Goal: Task Accomplishment & Management: Manage account settings

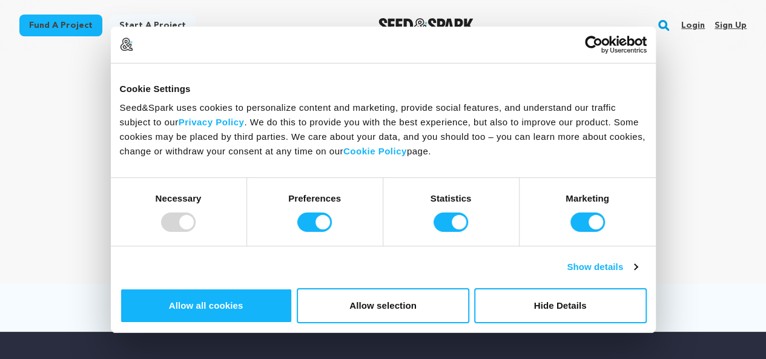
click at [728, 25] on link "Sign up" at bounding box center [730, 25] width 32 height 19
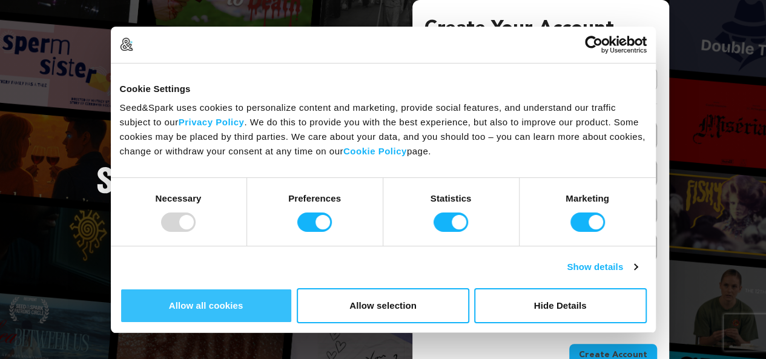
click at [292, 288] on button "Allow all cookies" at bounding box center [206, 305] width 173 height 35
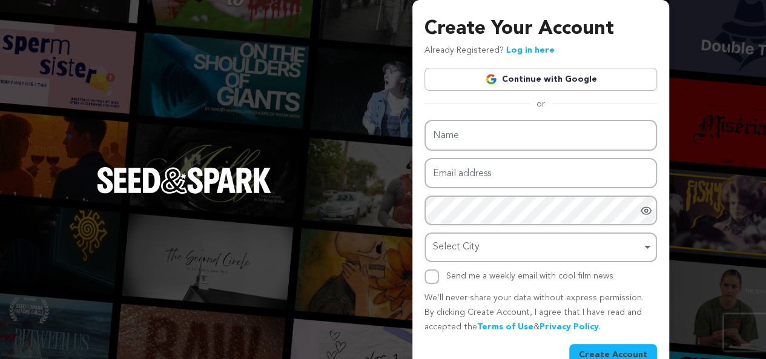
click at [551, 82] on link "Continue with Google" at bounding box center [540, 79] width 232 height 23
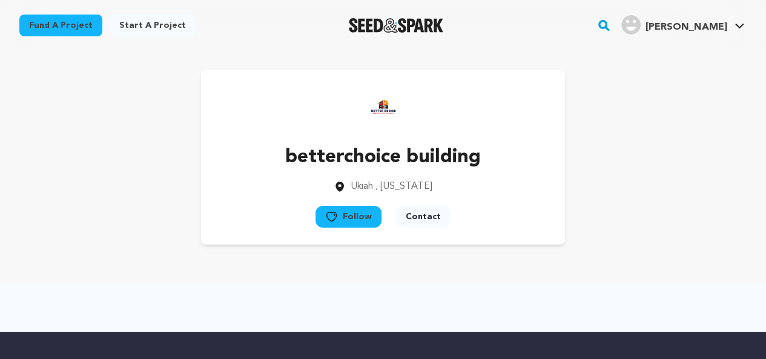
click at [640, 22] on img "Sodhi J.'s Profile" at bounding box center [630, 24] width 19 height 19
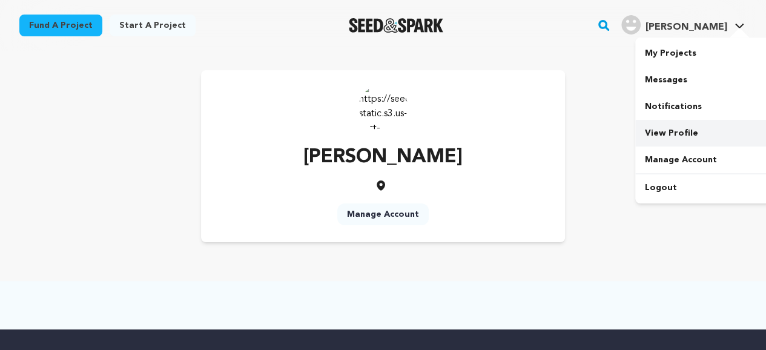
click at [677, 125] on link "View Profile" at bounding box center [703, 133] width 136 height 27
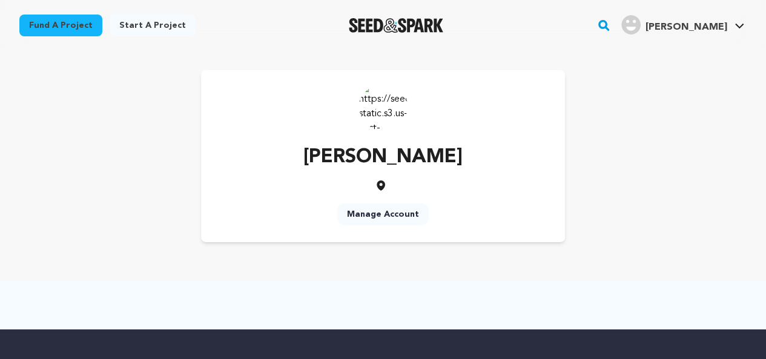
click at [400, 214] on link "Manage Account" at bounding box center [382, 214] width 91 height 22
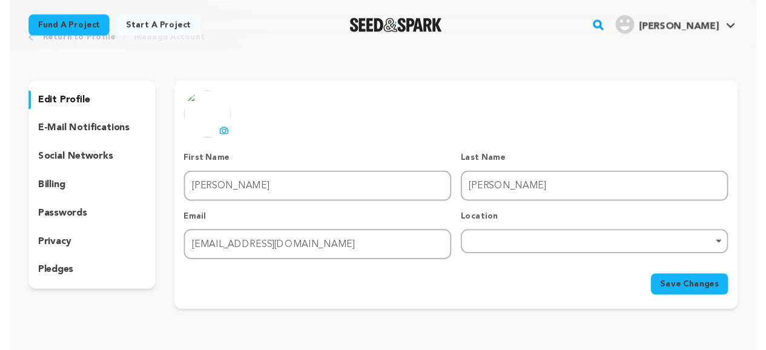
scroll to position [61, 0]
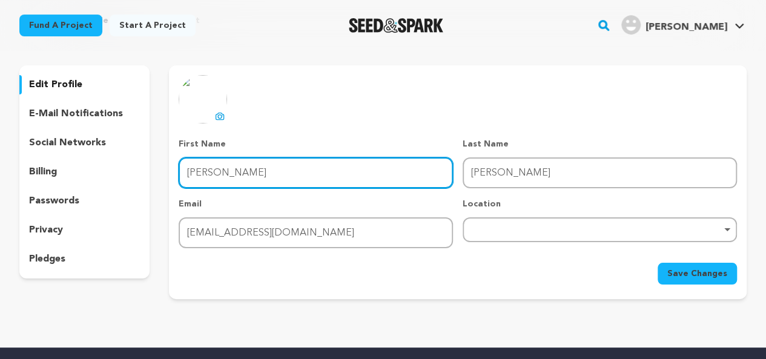
drag, startPoint x: 435, startPoint y: 177, endPoint x: 369, endPoint y: 181, distance: 66.1
click at [373, 181] on input "[PERSON_NAME]" at bounding box center [316, 172] width 274 height 31
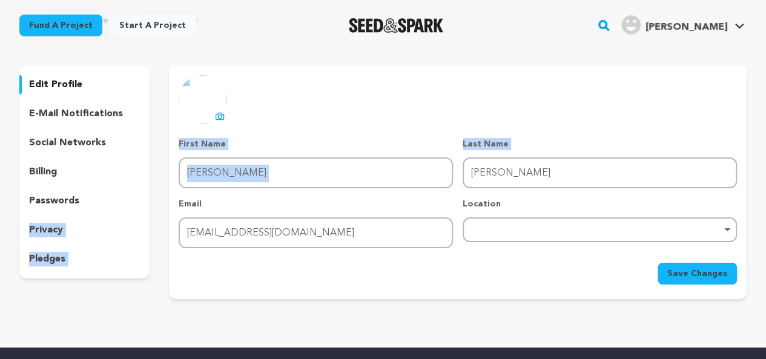
drag, startPoint x: 318, startPoint y: 189, endPoint x: 151, endPoint y: 200, distance: 168.0
click at [151, 200] on div "edit profile e-mail notifications social networks billing passwords privacy ple…" at bounding box center [382, 182] width 727 height 234
click at [175, 171] on div "uploading spinner upload profile image First Name First Name [PERSON_NAME] Last…" at bounding box center [457, 179] width 577 height 209
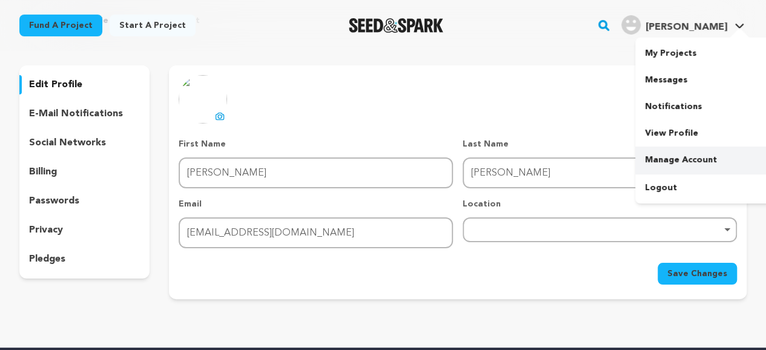
click at [685, 159] on link "Manage Account" at bounding box center [703, 159] width 136 height 27
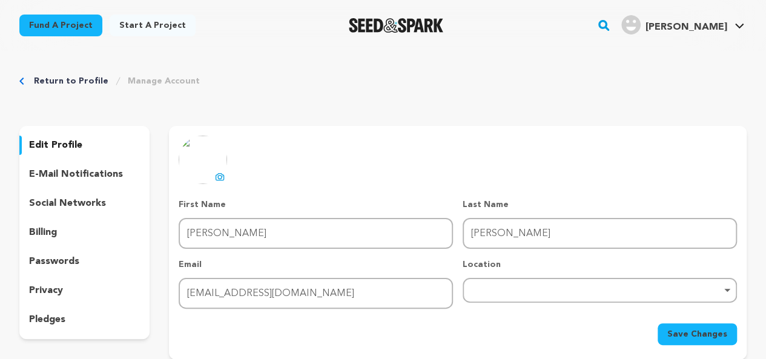
click at [217, 169] on img at bounding box center [203, 160] width 48 height 48
click at [213, 181] on button "uploading spinner upload profile image" at bounding box center [219, 176] width 15 height 15
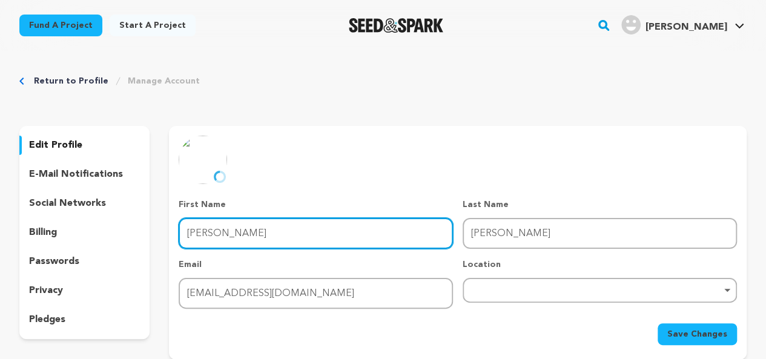
click at [268, 231] on input "Sodhi" at bounding box center [316, 233] width 274 height 31
type input "S"
type input "rioproperty"
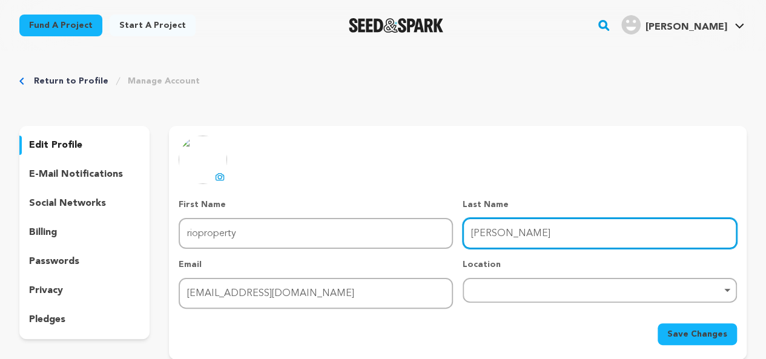
drag, startPoint x: 521, startPoint y: 234, endPoint x: 424, endPoint y: 238, distance: 97.6
click at [424, 238] on div "First Name First Name rioproperty Last Name Last Name Jenna Email Email jennaso…" at bounding box center [458, 254] width 558 height 110
type input "a"
click at [525, 290] on div "Remove item" at bounding box center [599, 290] width 262 height 5
type input "developers"
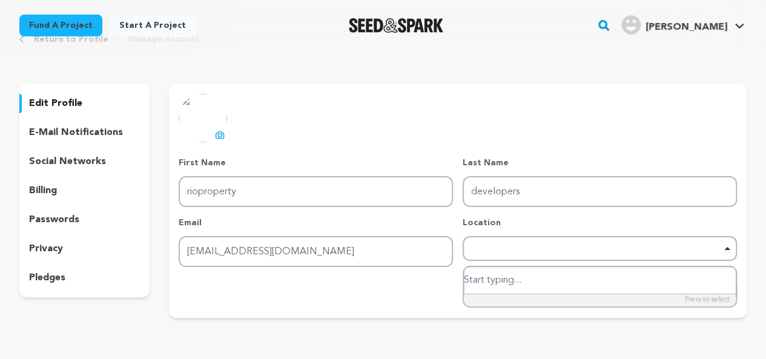
scroll to position [61, 0]
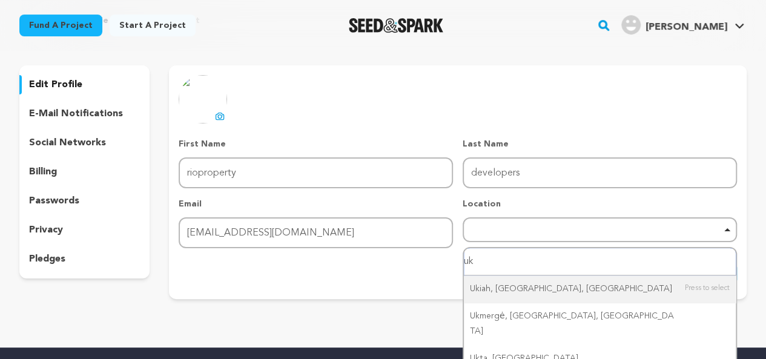
type input "u"
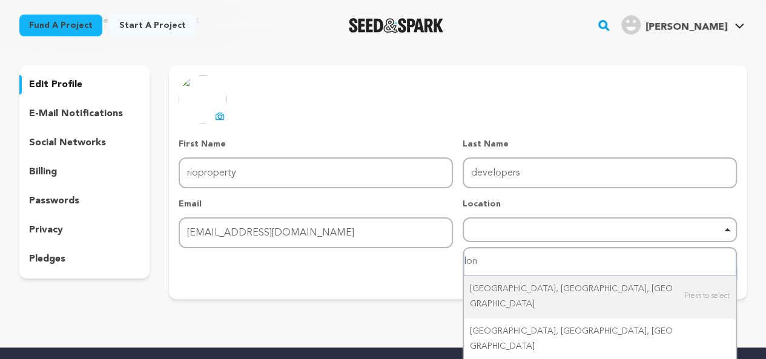
type input "lond"
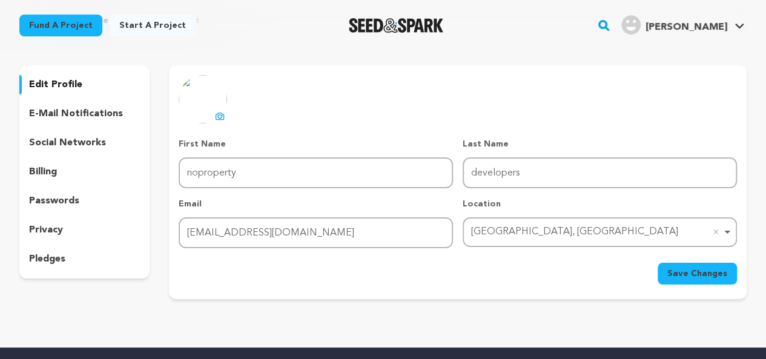
click at [662, 274] on button "Save Changes" at bounding box center [696, 274] width 79 height 22
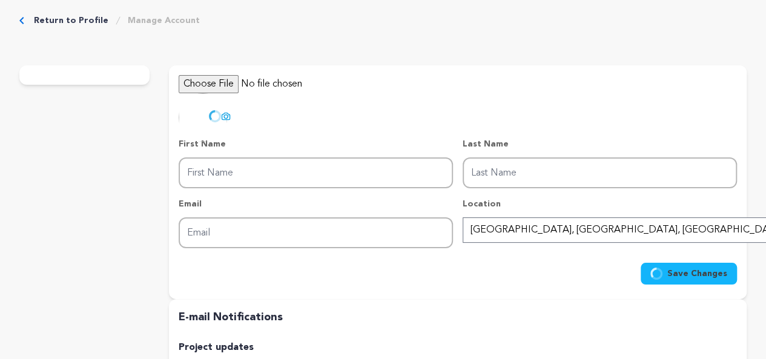
type input "rioproperty"
type input "developers"
type input "jennasodhi750@gmail.com"
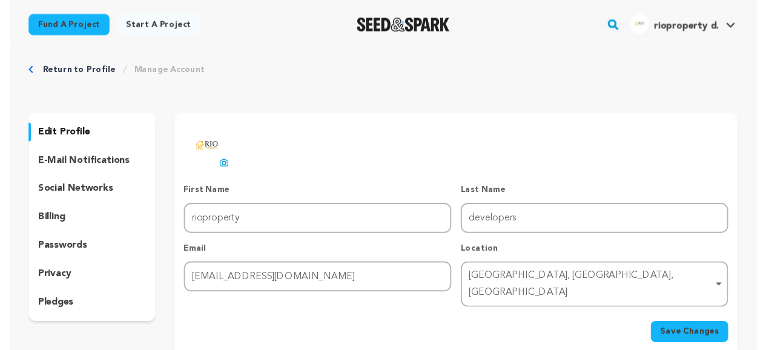
scroll to position [61, 0]
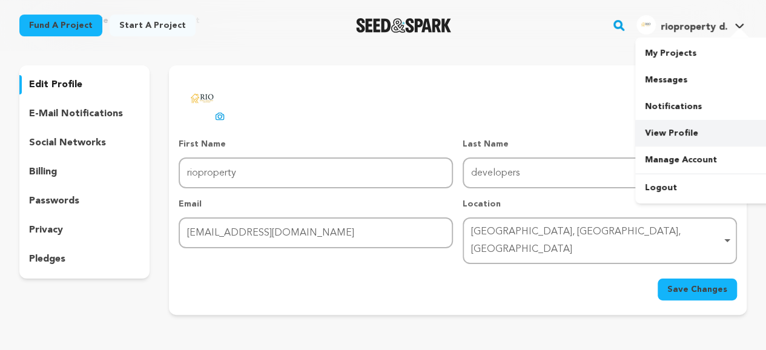
click at [674, 139] on link "View Profile" at bounding box center [703, 133] width 136 height 27
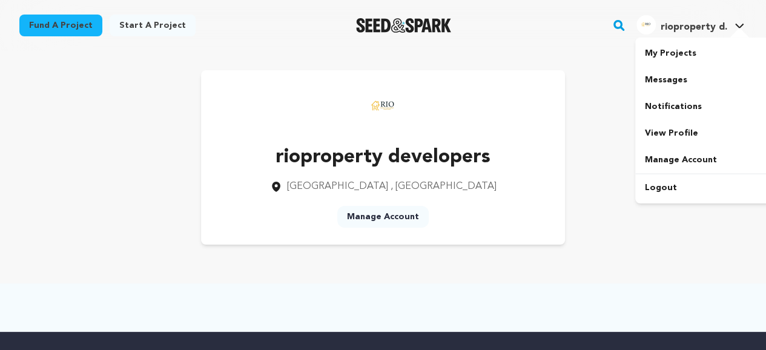
click at [686, 25] on span "rioproperty d." at bounding box center [693, 27] width 67 height 10
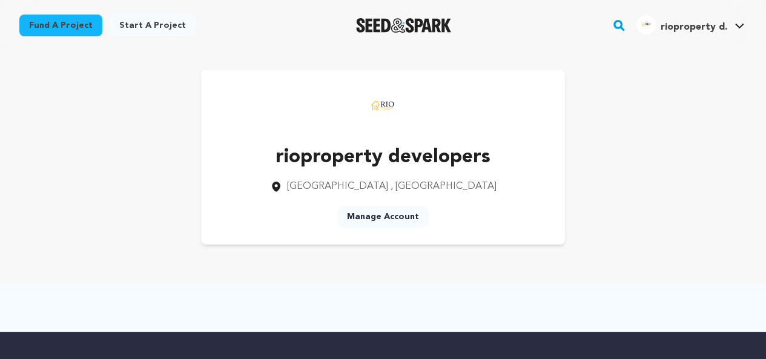
click at [686, 25] on span "rioproperty d." at bounding box center [693, 27] width 67 height 10
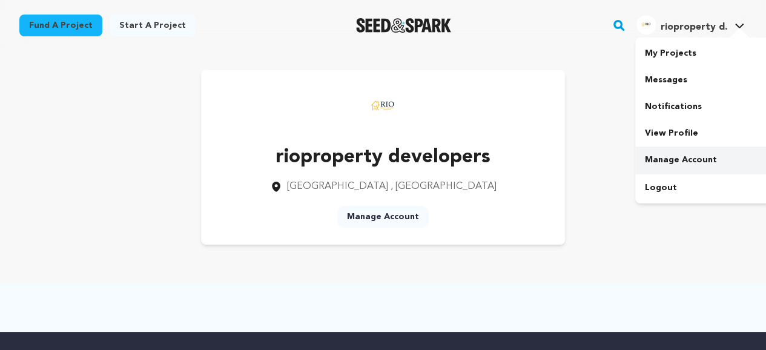
click at [690, 156] on link "Manage Account" at bounding box center [703, 159] width 136 height 27
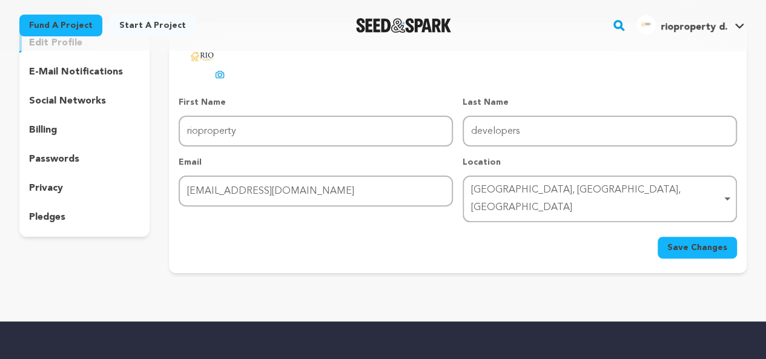
scroll to position [121, 0]
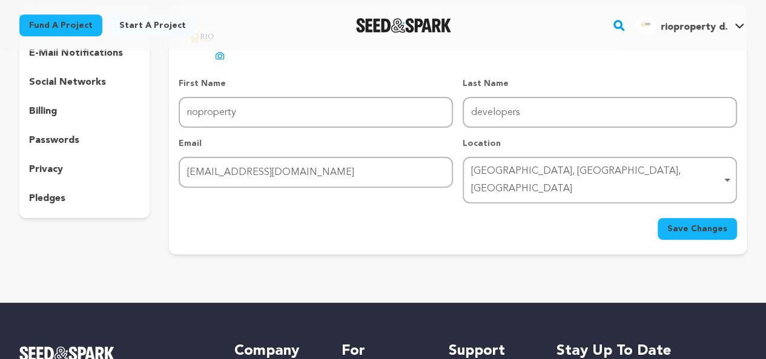
click at [65, 145] on p "passwords" at bounding box center [54, 140] width 50 height 15
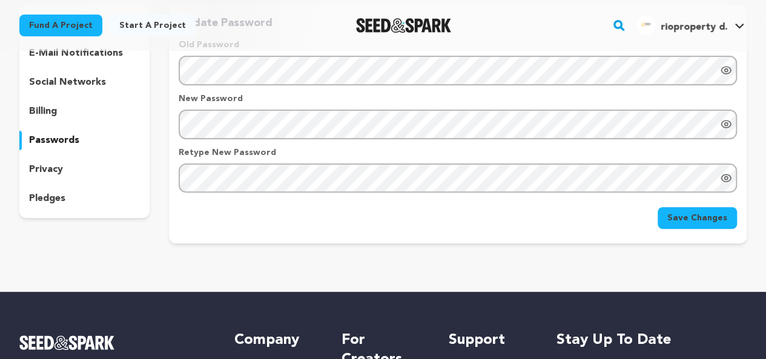
scroll to position [61, 0]
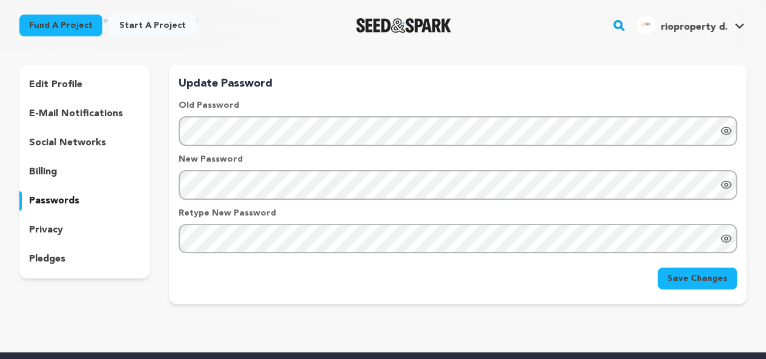
click at [36, 225] on p "privacy" at bounding box center [46, 230] width 34 height 15
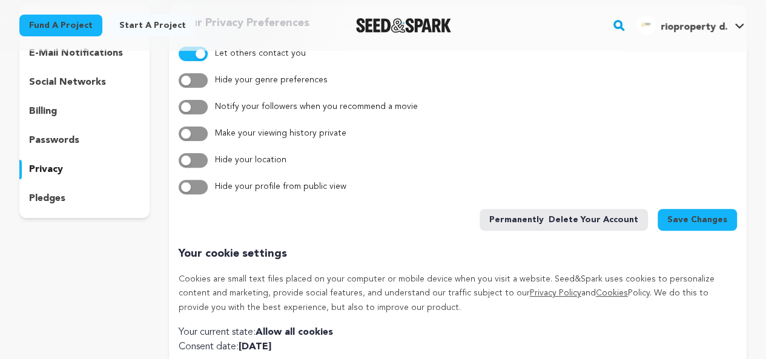
scroll to position [61, 0]
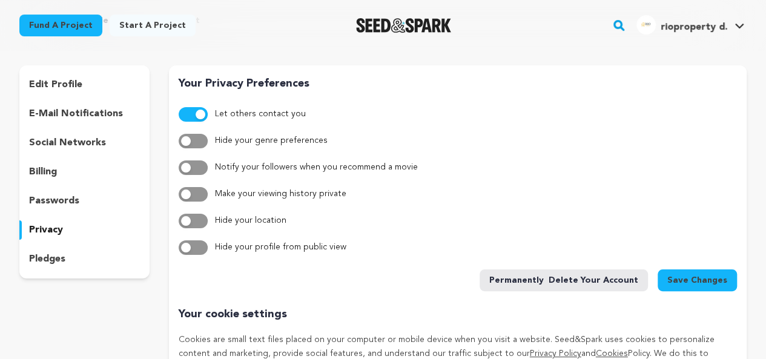
click at [51, 258] on p "pledges" at bounding box center [47, 259] width 36 height 15
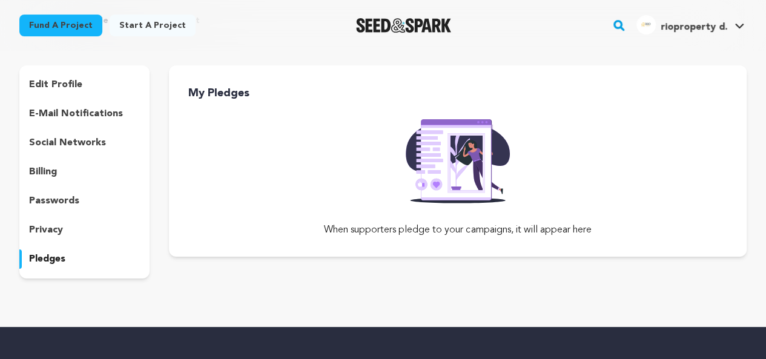
click at [48, 142] on p "social networks" at bounding box center [67, 143] width 77 height 15
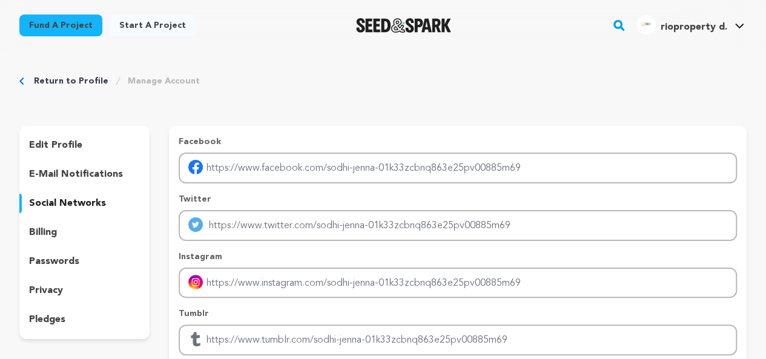
click at [42, 230] on p "billing" at bounding box center [43, 232] width 28 height 15
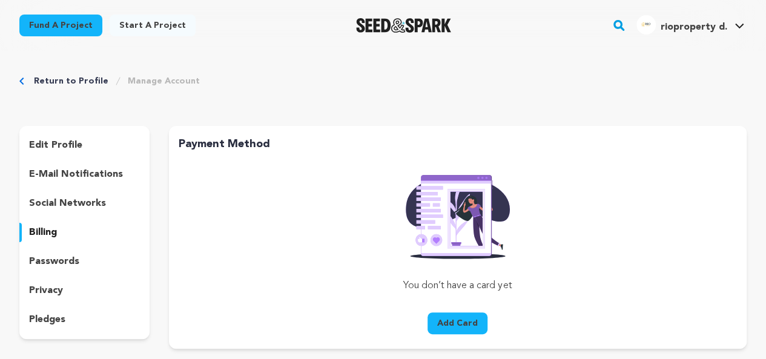
click at [86, 159] on div "edit profile e-mail notifications social networks billing passwords privacy ple…" at bounding box center [84, 232] width 130 height 213
click at [84, 170] on p "e-mail notifications" at bounding box center [76, 174] width 94 height 15
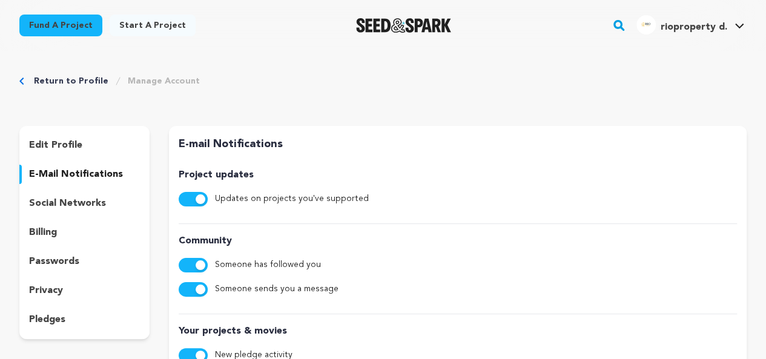
click at [139, 85] on link "Manage Account" at bounding box center [164, 81] width 72 height 12
click at [80, 140] on p "edit profile" at bounding box center [55, 145] width 53 height 15
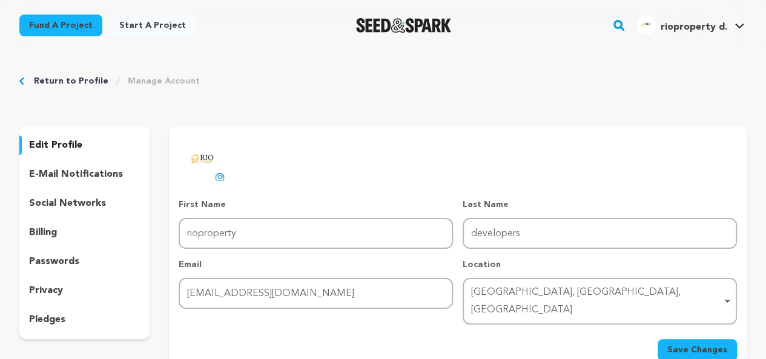
scroll to position [61, 0]
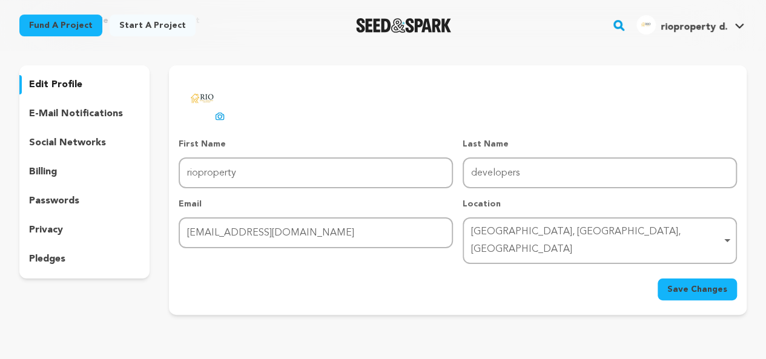
click at [64, 228] on div "privacy" at bounding box center [84, 229] width 130 height 19
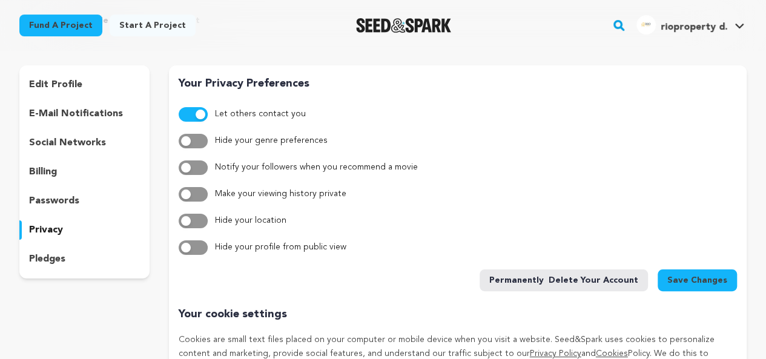
click at [697, 279] on span "Save Changes" at bounding box center [697, 280] width 60 height 12
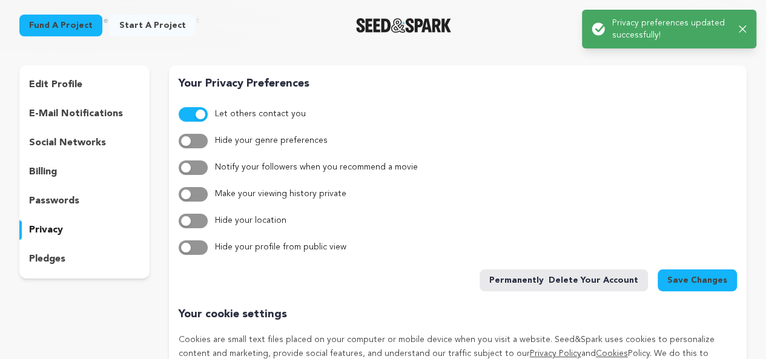
click at [421, 32] on img "Seed&Spark Homepage" at bounding box center [403, 25] width 95 height 15
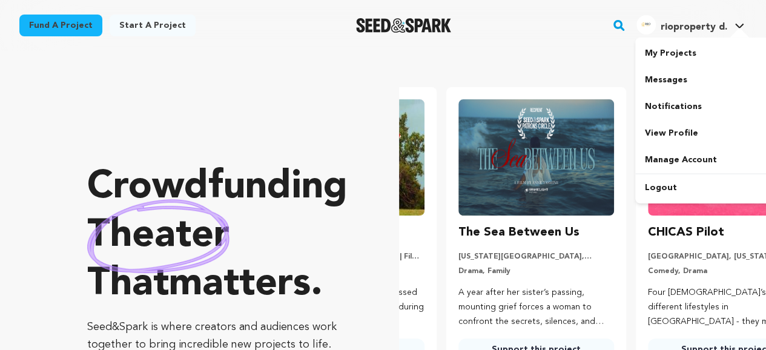
scroll to position [0, 199]
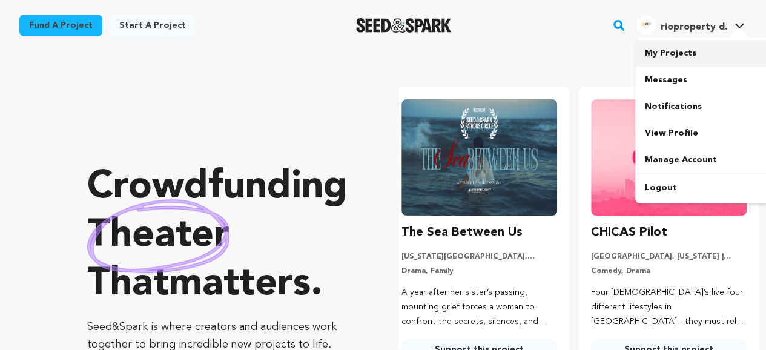
click at [681, 51] on link "My Projects" at bounding box center [703, 53] width 136 height 27
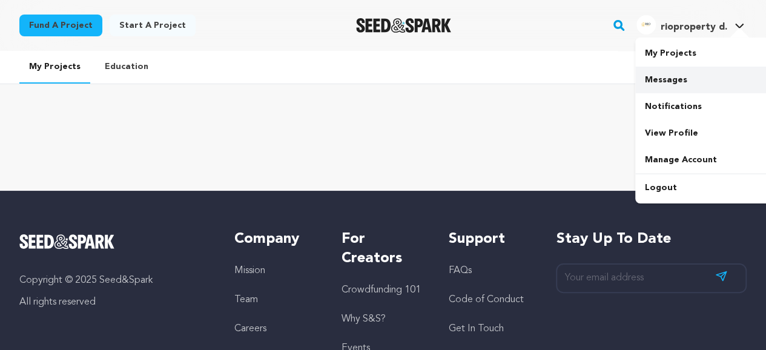
click at [684, 72] on link "Messages" at bounding box center [703, 80] width 136 height 27
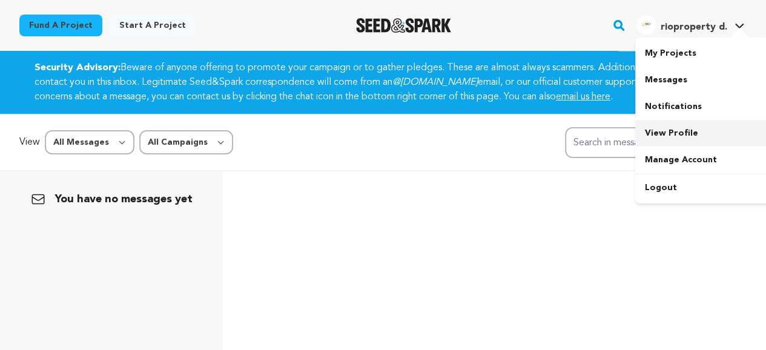
click at [703, 132] on link "View Profile" at bounding box center [703, 133] width 136 height 27
